Goal: Information Seeking & Learning: Understand process/instructions

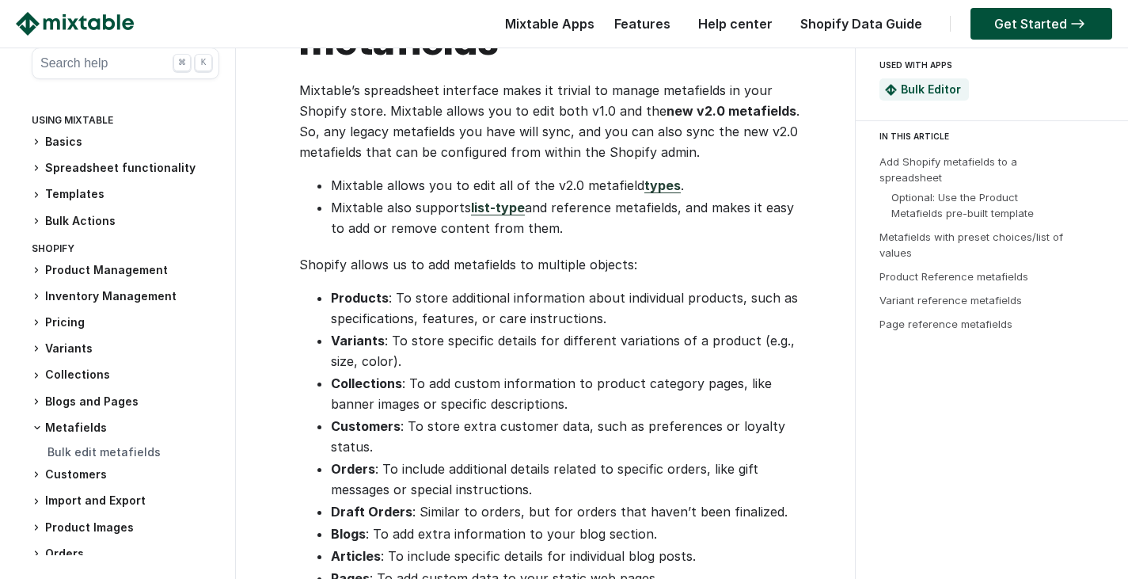
scroll to position [475, 0]
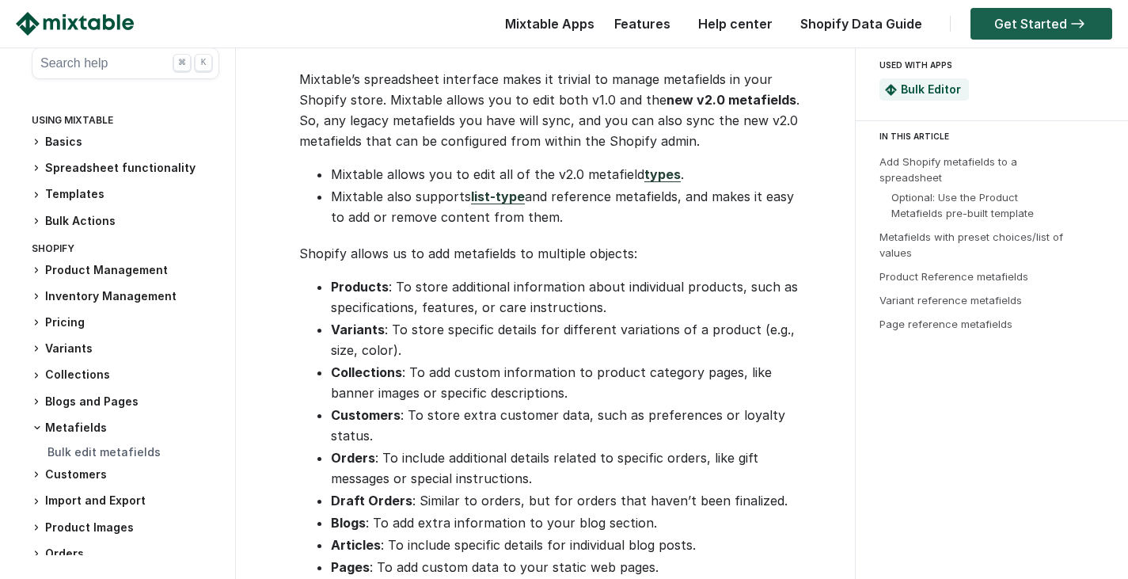
click at [1060, 23] on link "Get Started" at bounding box center [1042, 24] width 142 height 32
click at [108, 167] on h3 "Spreadsheet functionality" at bounding box center [126, 168] width 188 height 17
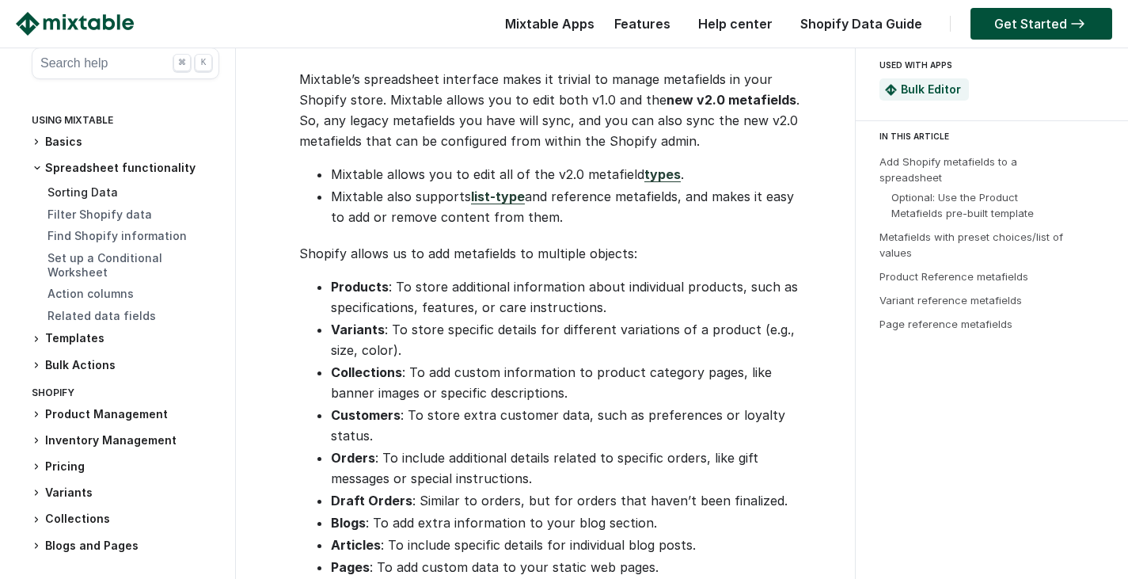
click at [94, 195] on link "Sorting Data" at bounding box center [83, 191] width 70 height 13
